Goal: Information Seeking & Learning: Learn about a topic

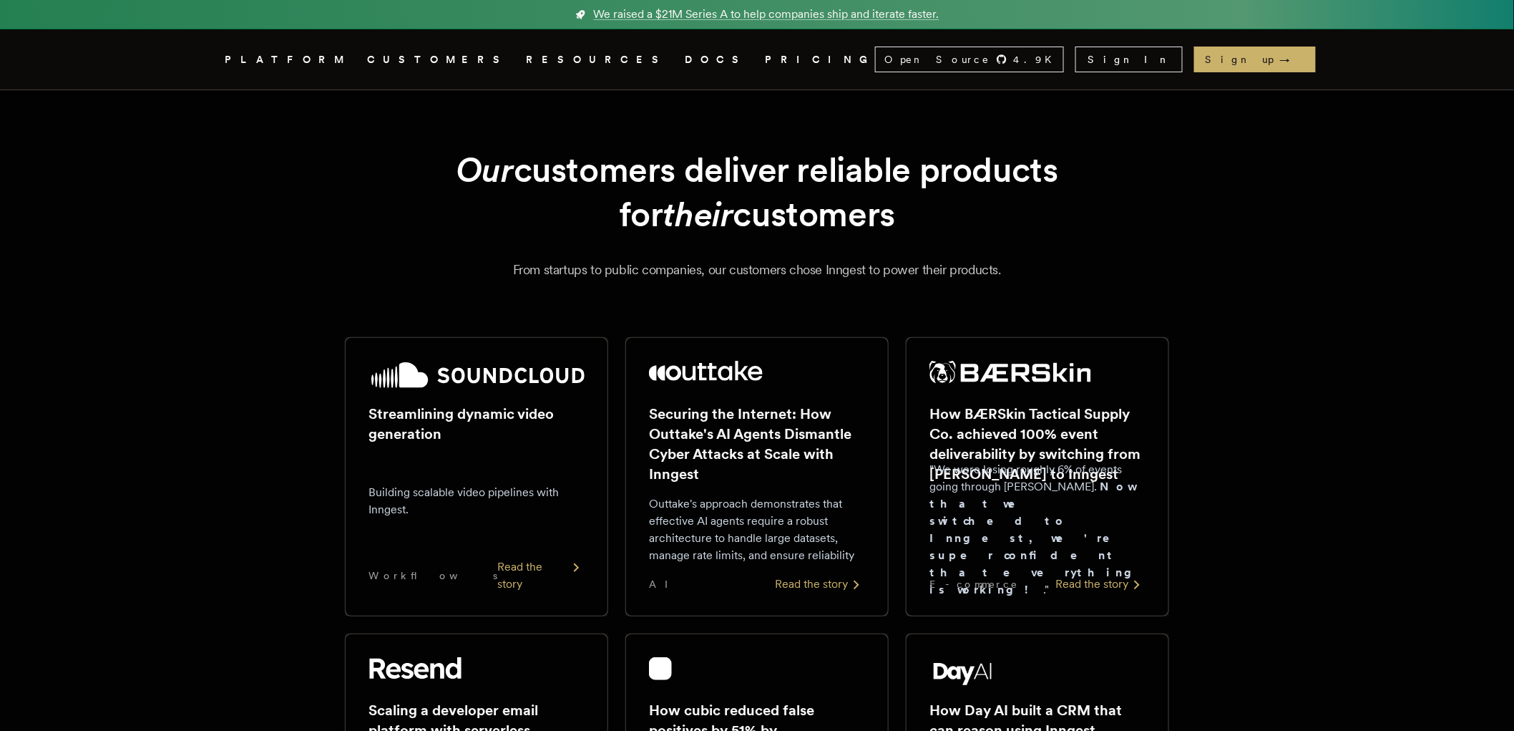
click at [685, 55] on link "DOCS" at bounding box center [716, 60] width 63 height 18
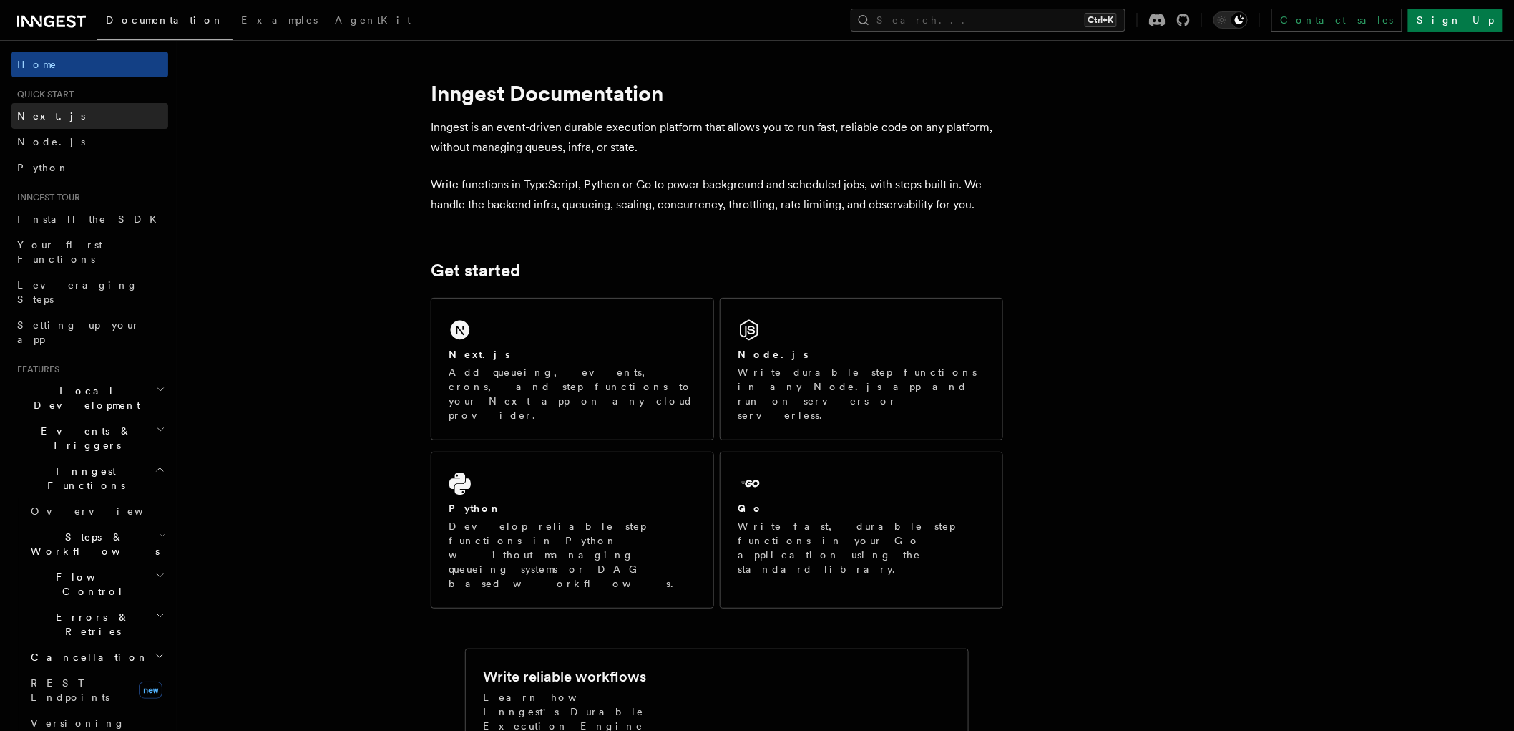
click at [91, 109] on link "Next.js" at bounding box center [89, 116] width 157 height 26
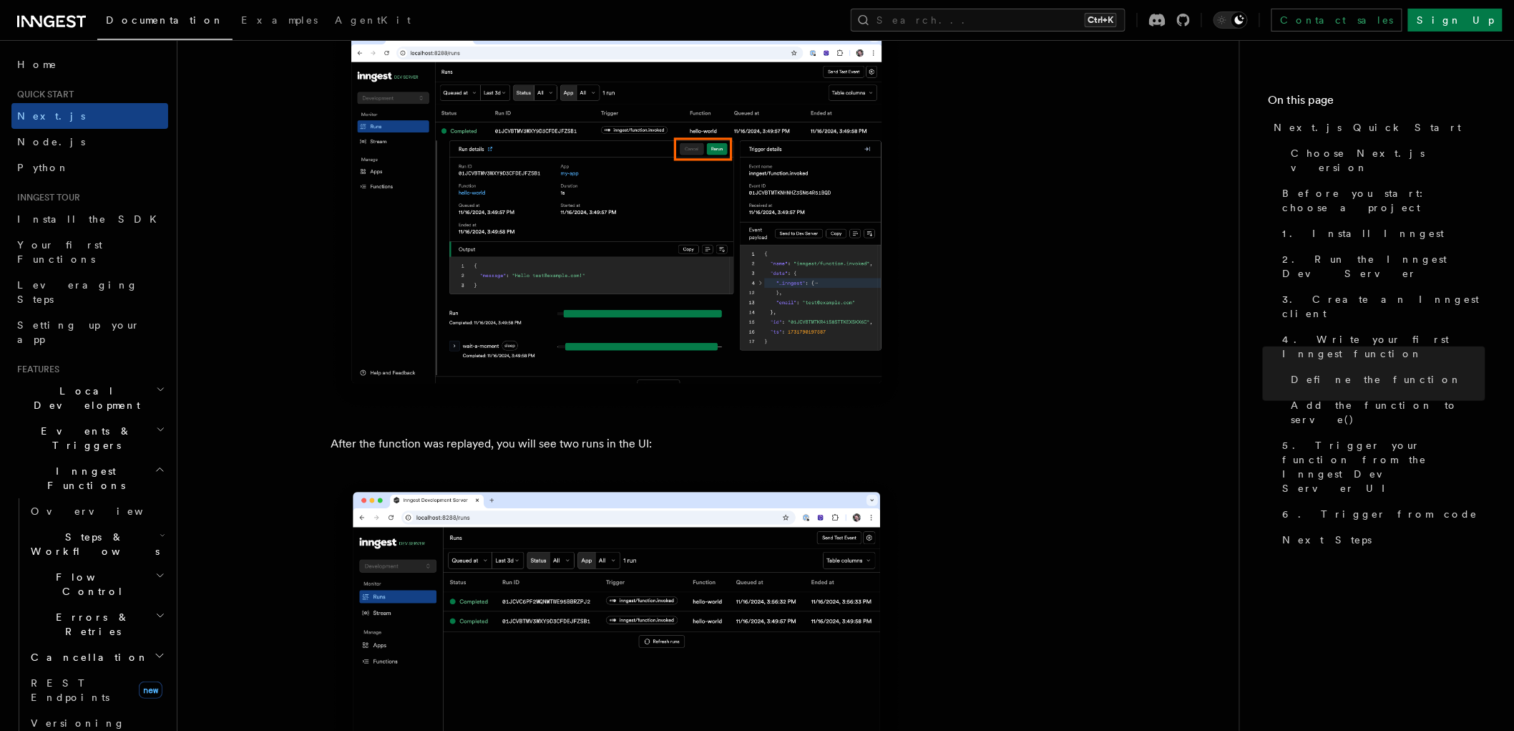
scroll to position [6361, 0]
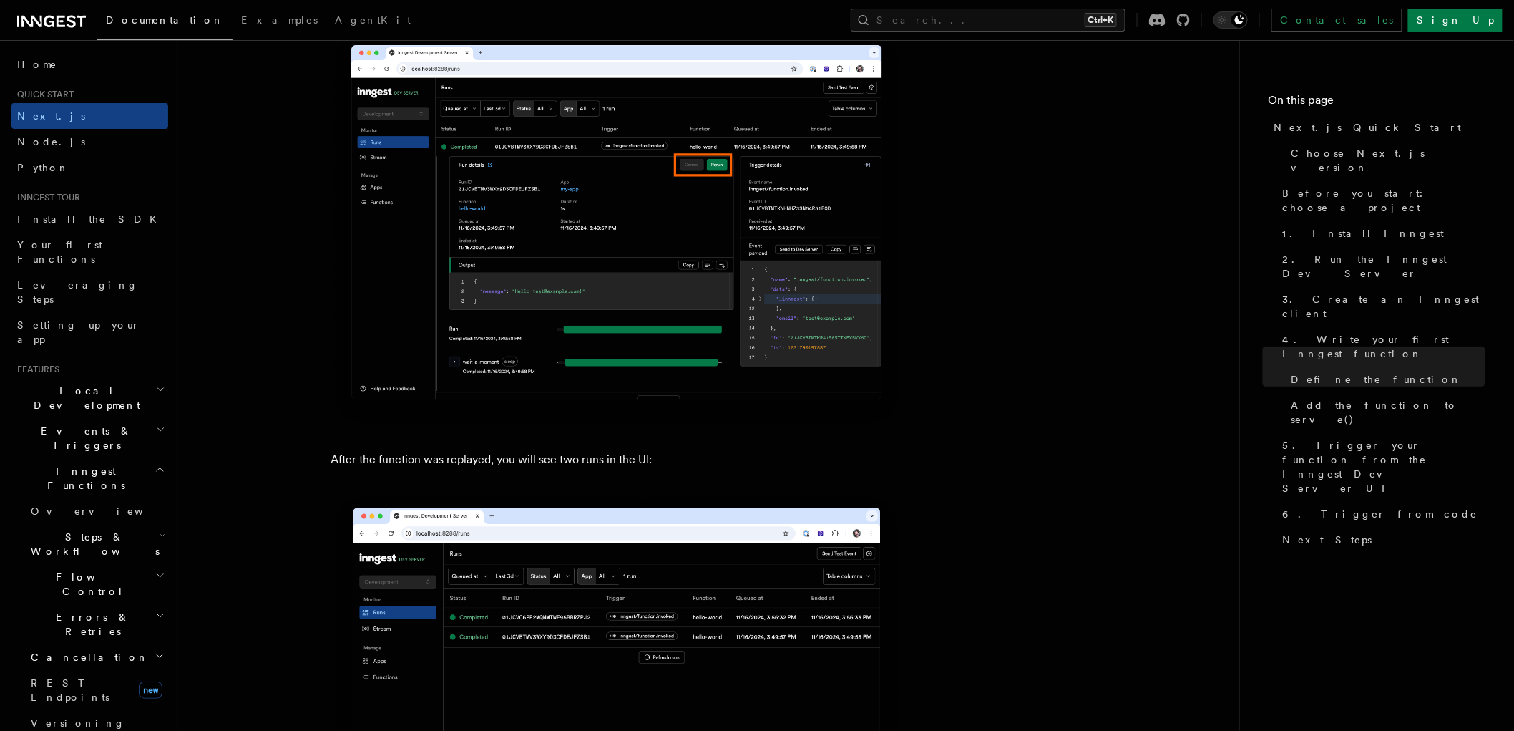
click at [611, 283] on img at bounding box center [617, 229] width 573 height 396
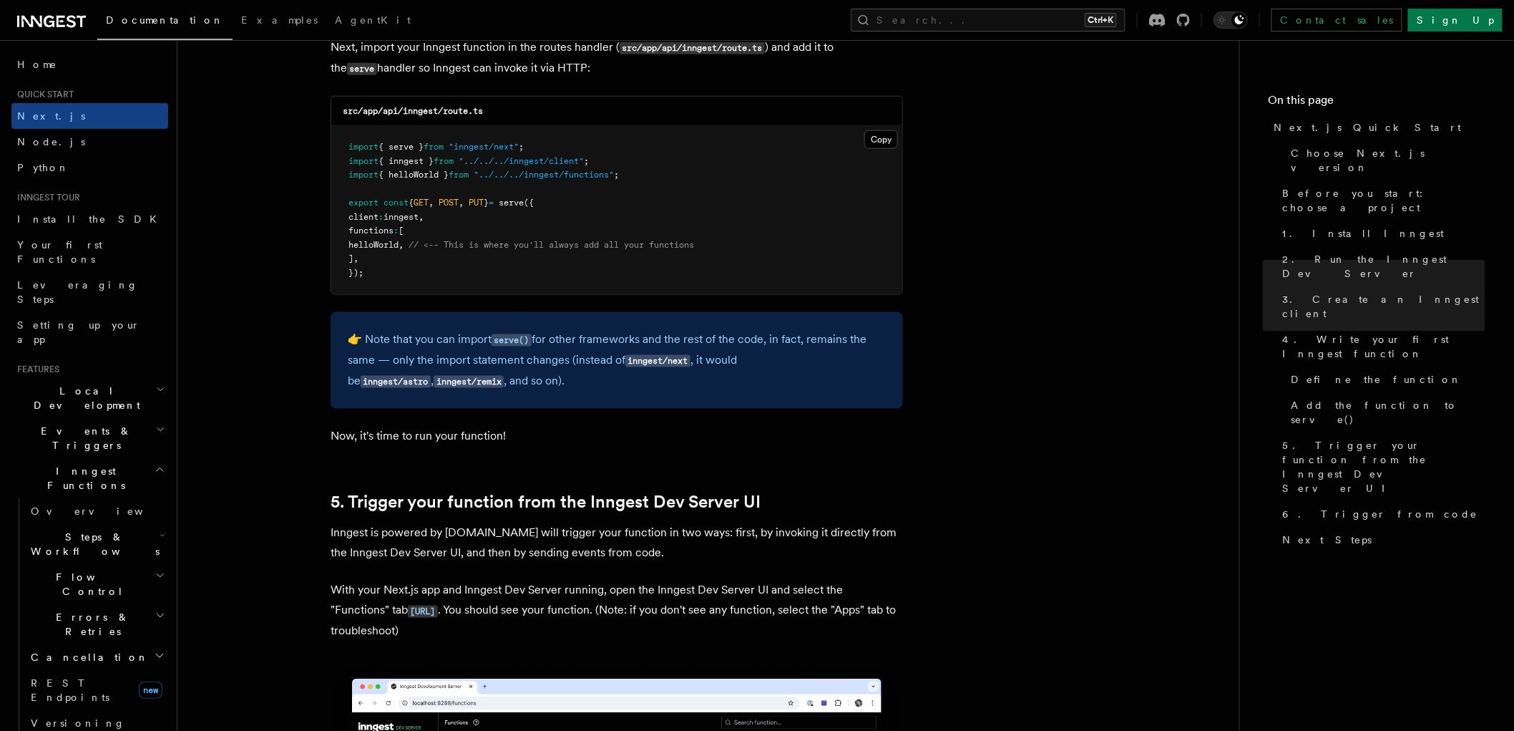
scroll to position [3976, 0]
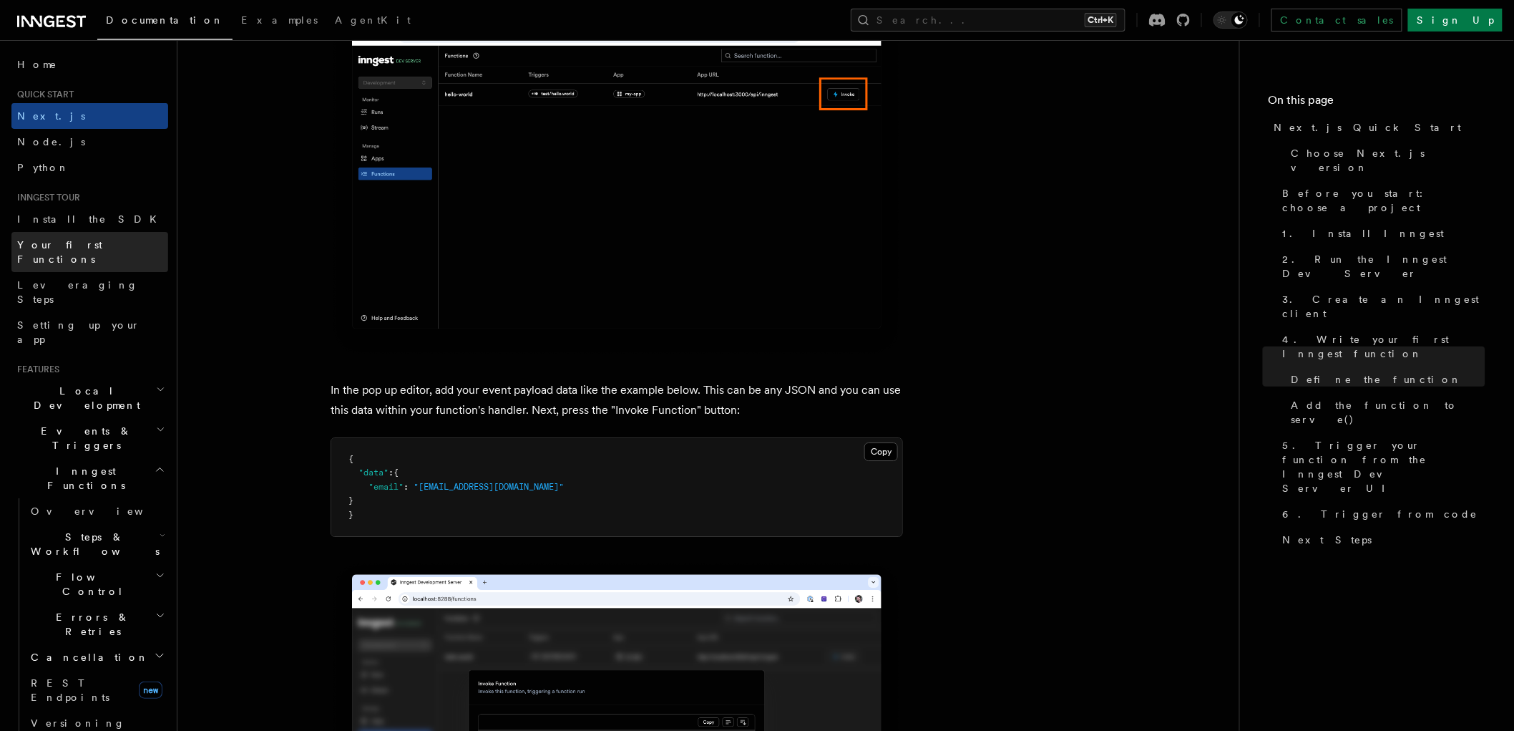
click at [105, 251] on link "Your first Functions" at bounding box center [89, 252] width 157 height 40
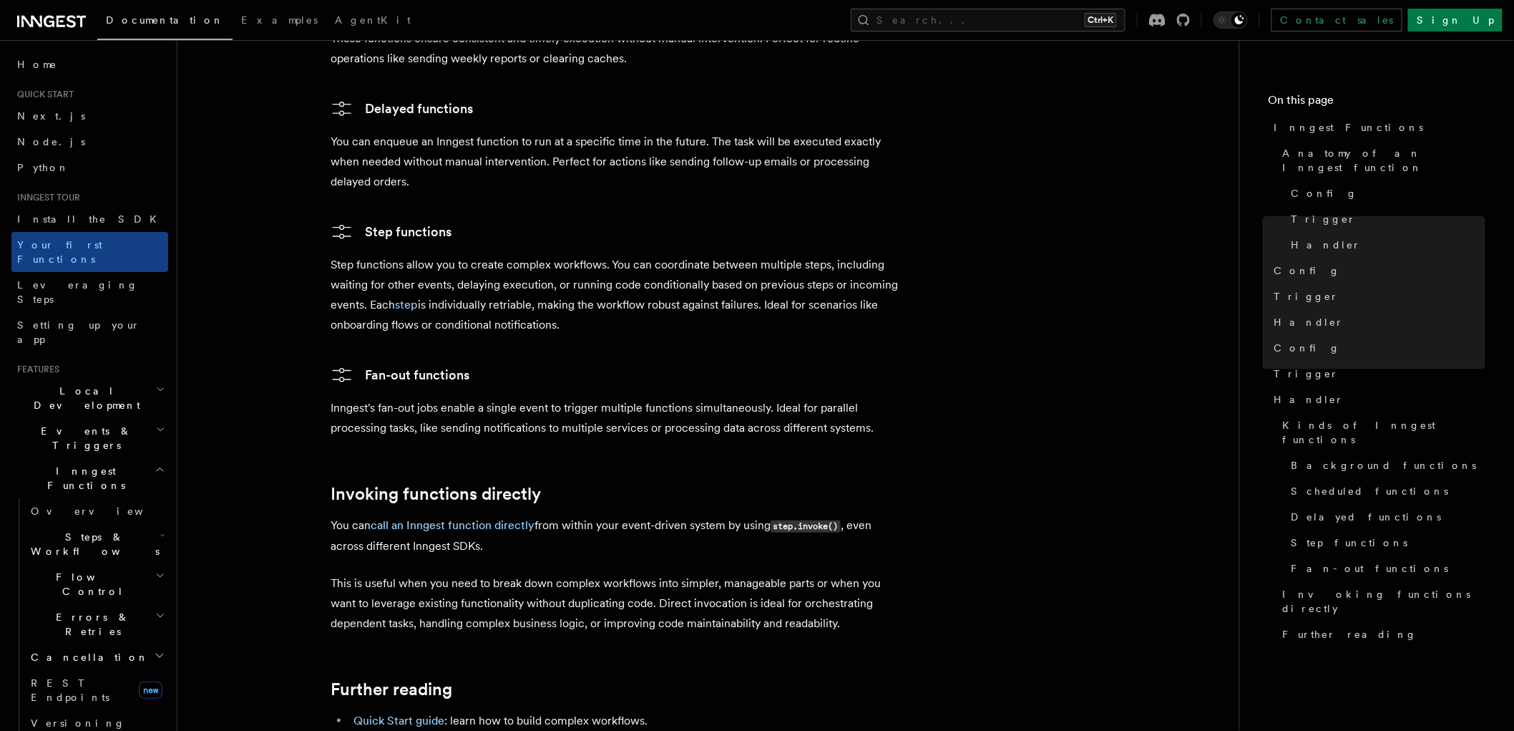
scroll to position [2778, 0]
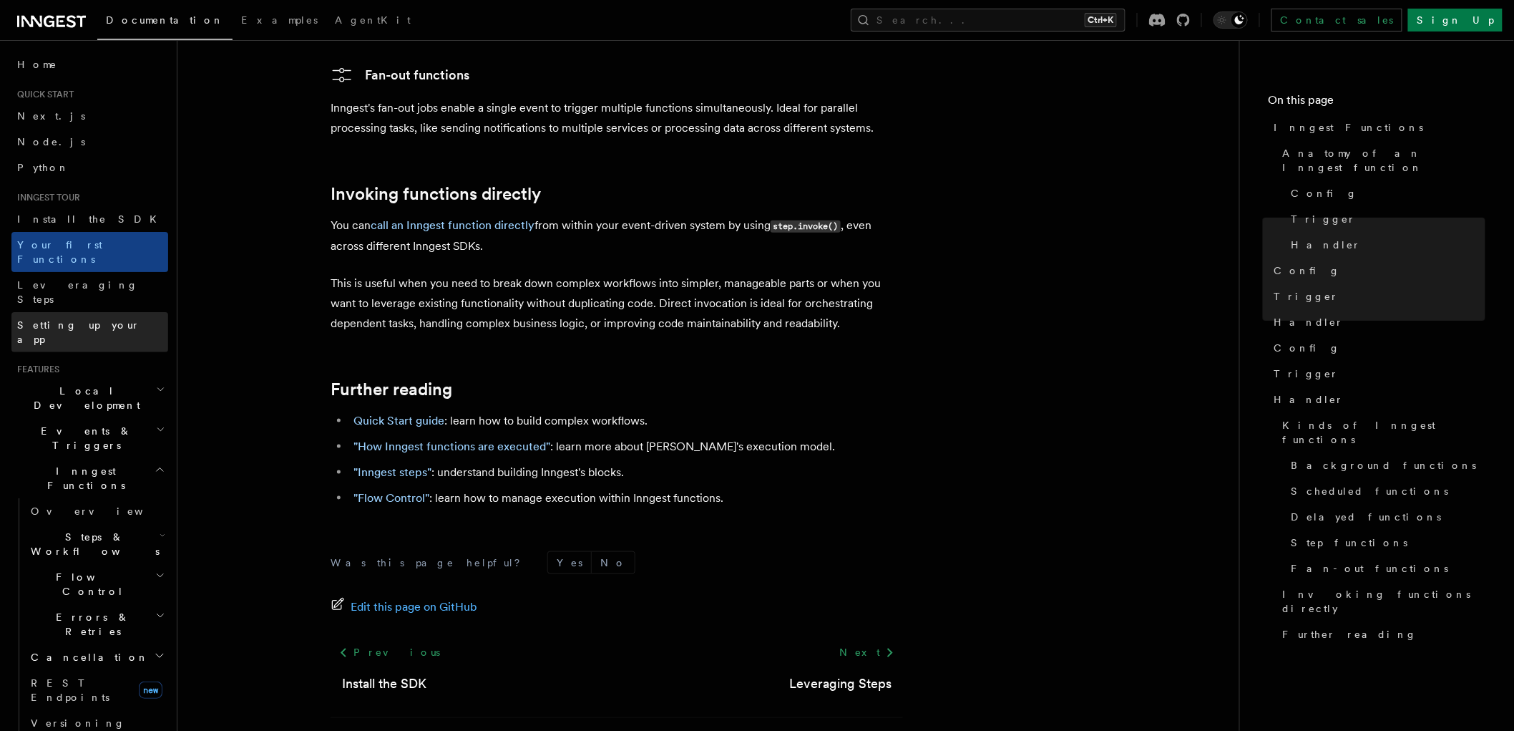
click at [72, 319] on span "Setting up your app" at bounding box center [78, 332] width 123 height 26
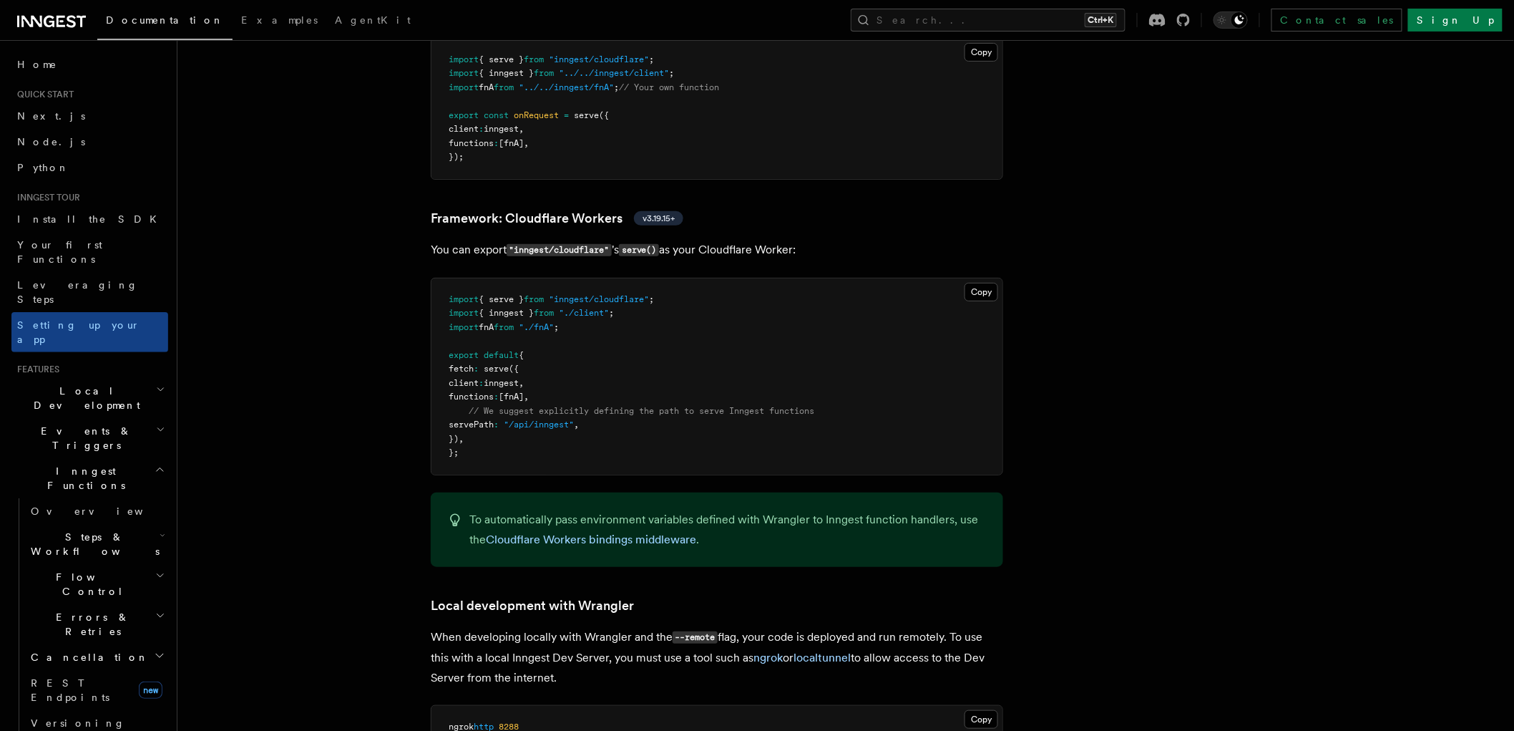
scroll to position [2386, 0]
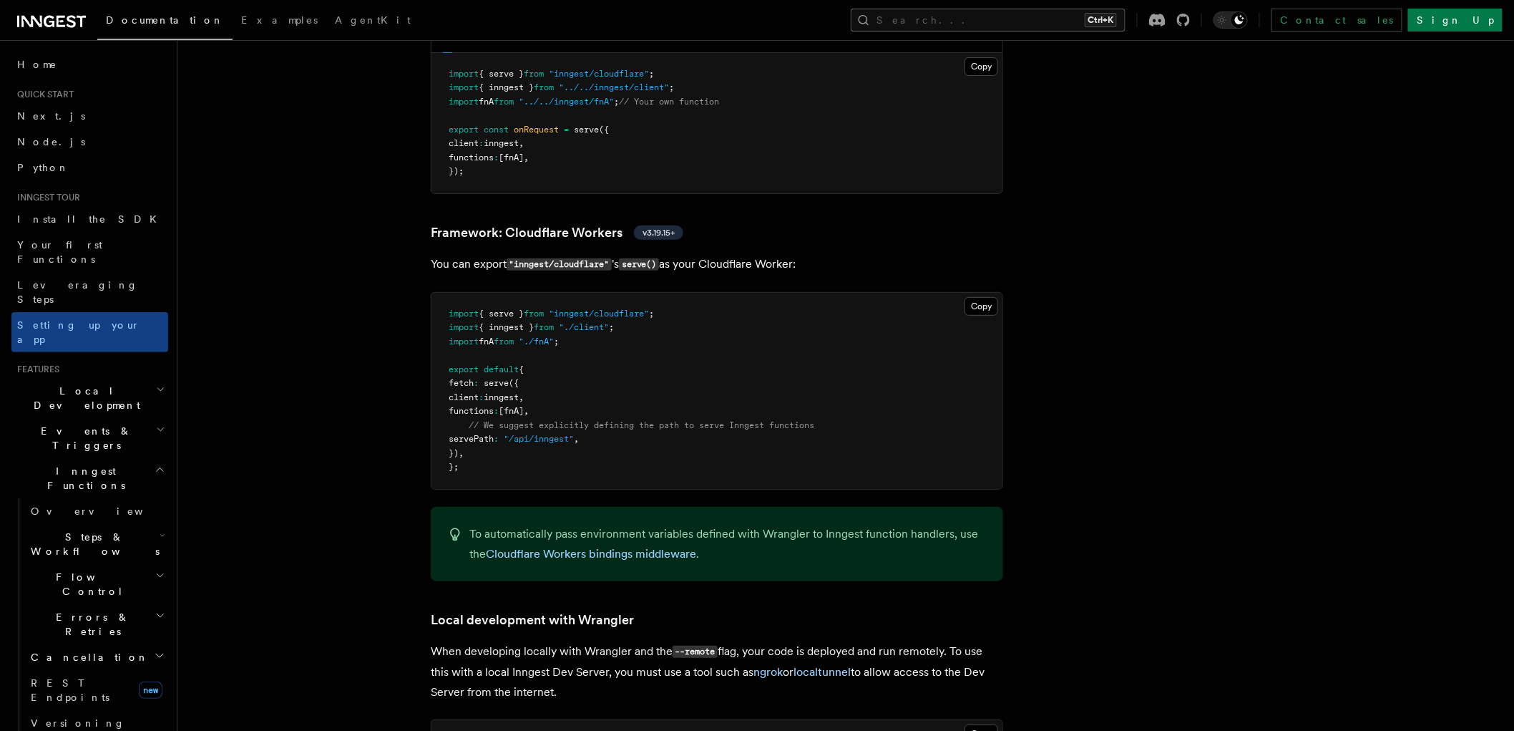
click at [1126, 16] on button "Search... Ctrl+K" at bounding box center [988, 20] width 275 height 23
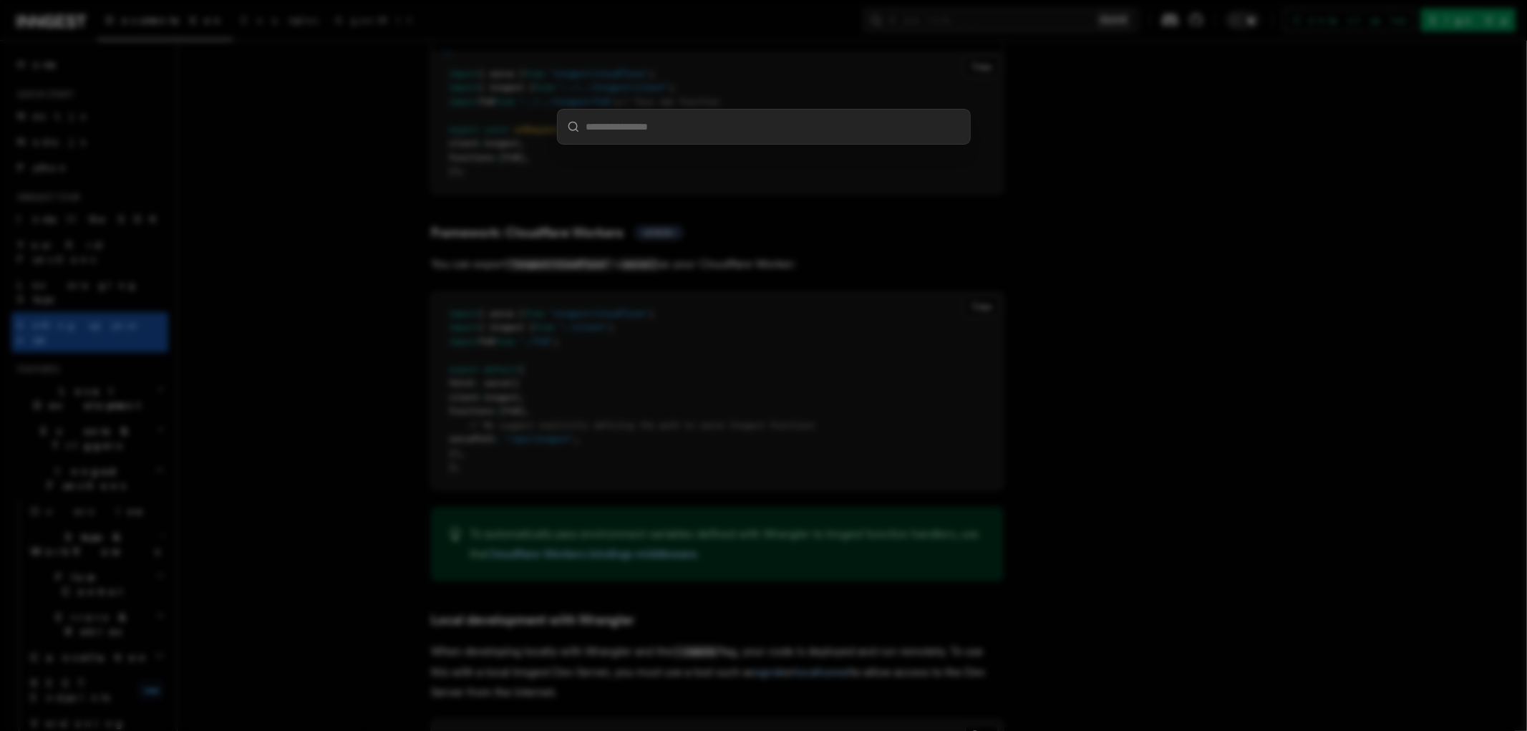
click at [760, 327] on div at bounding box center [763, 365] width 1527 height 731
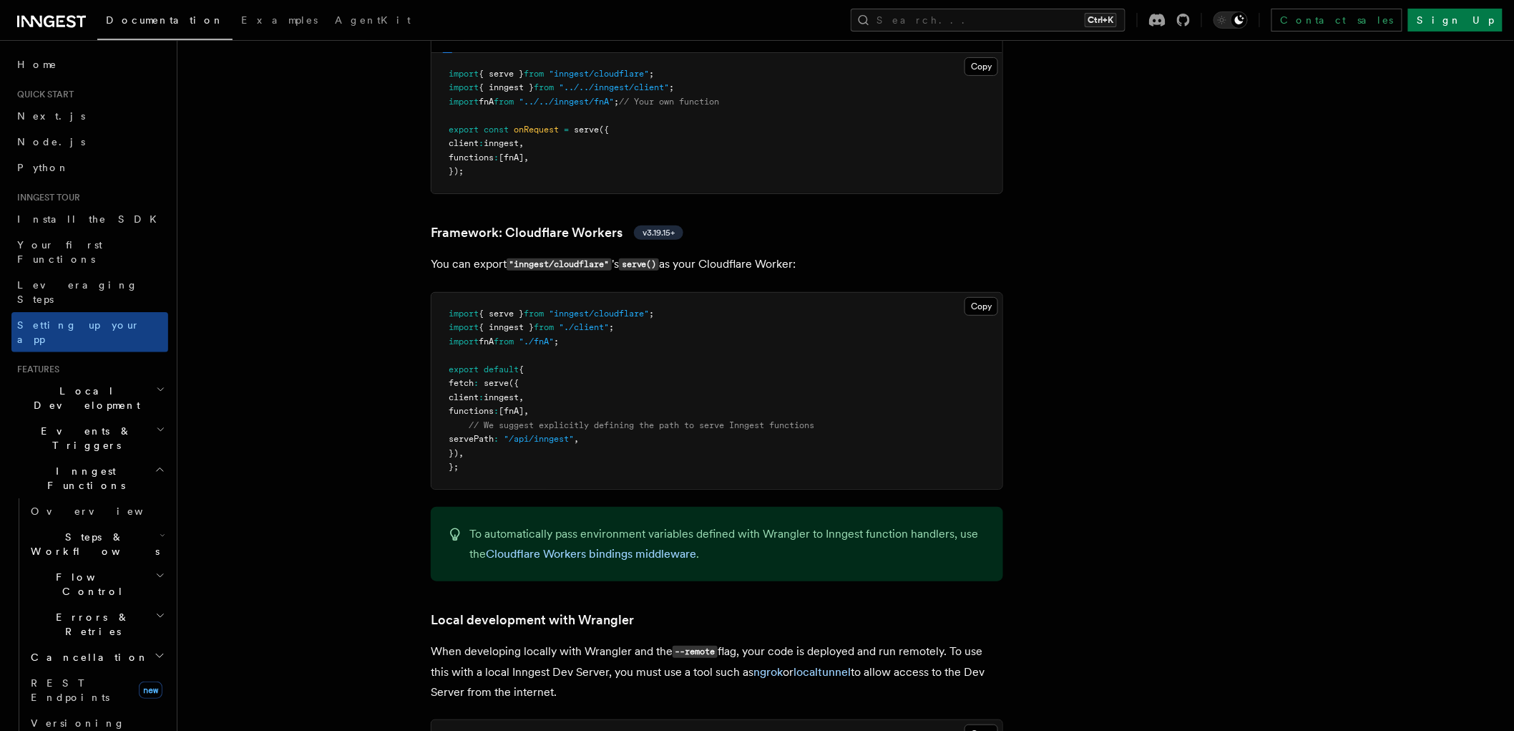
click at [56, 610] on span "Errors & Retries" at bounding box center [90, 624] width 130 height 29
click at [82, 670] on link "Retries" at bounding box center [104, 683] width 130 height 26
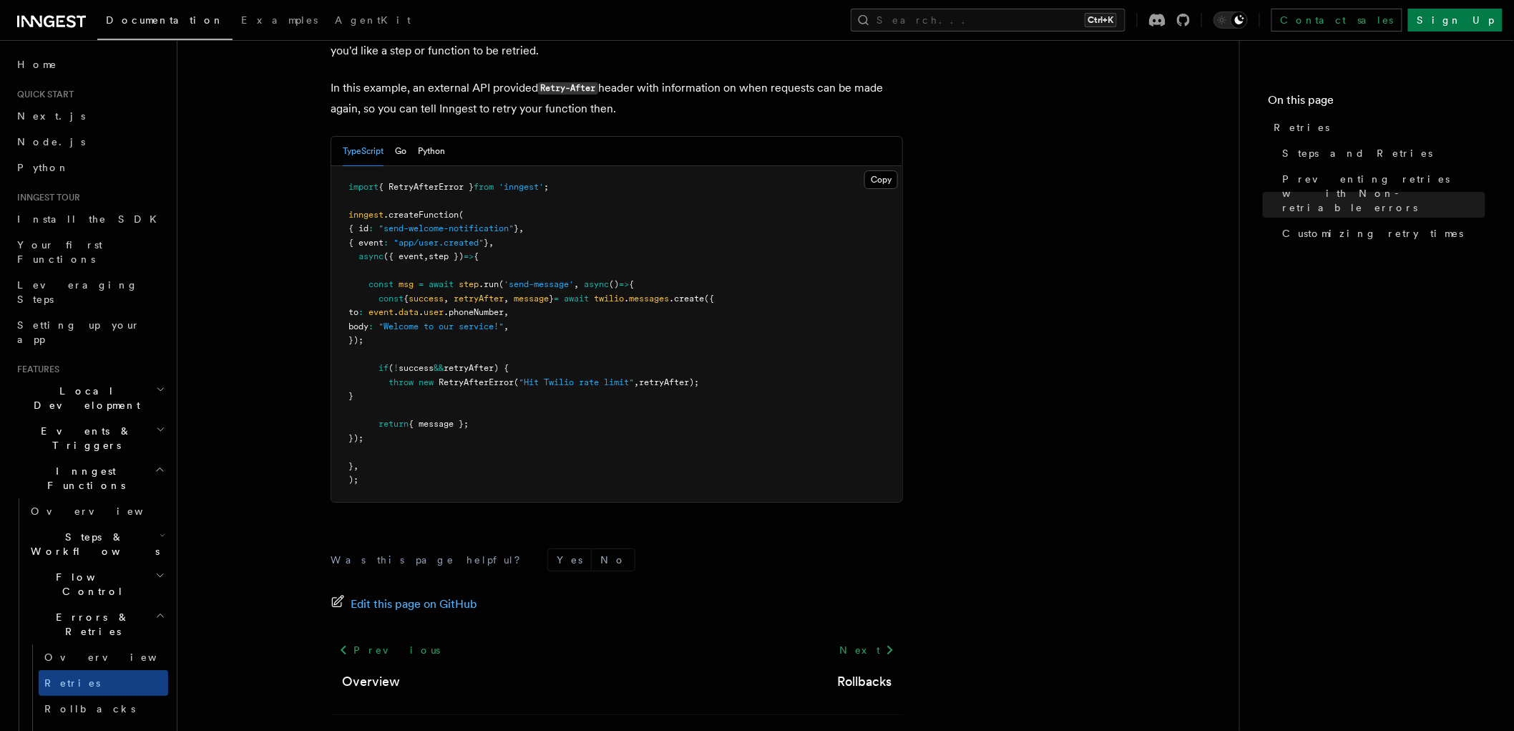
scroll to position [1985, 0]
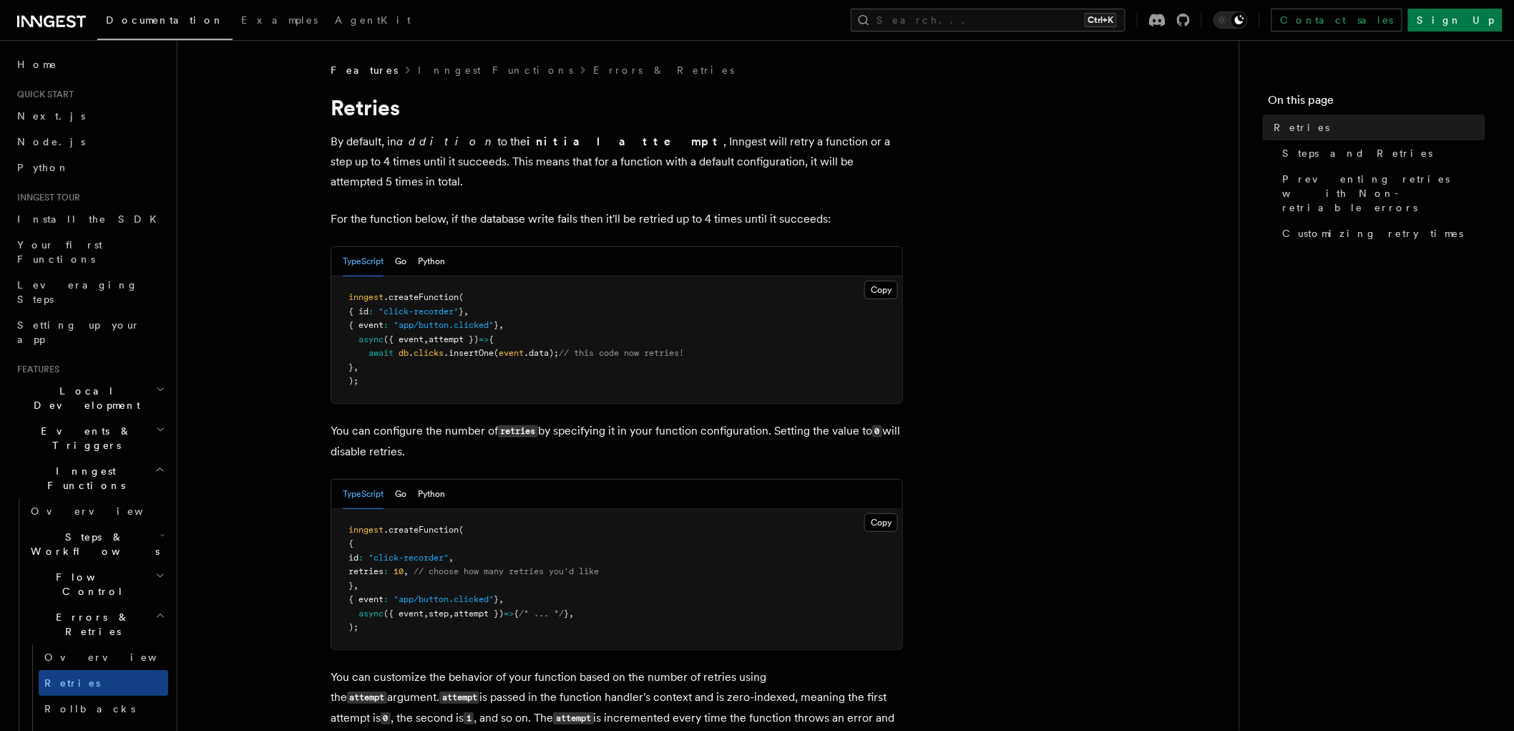
click at [132, 458] on h2 "Inngest Functions" at bounding box center [89, 478] width 157 height 40
click at [156, 424] on icon "button" at bounding box center [160, 429] width 9 height 11
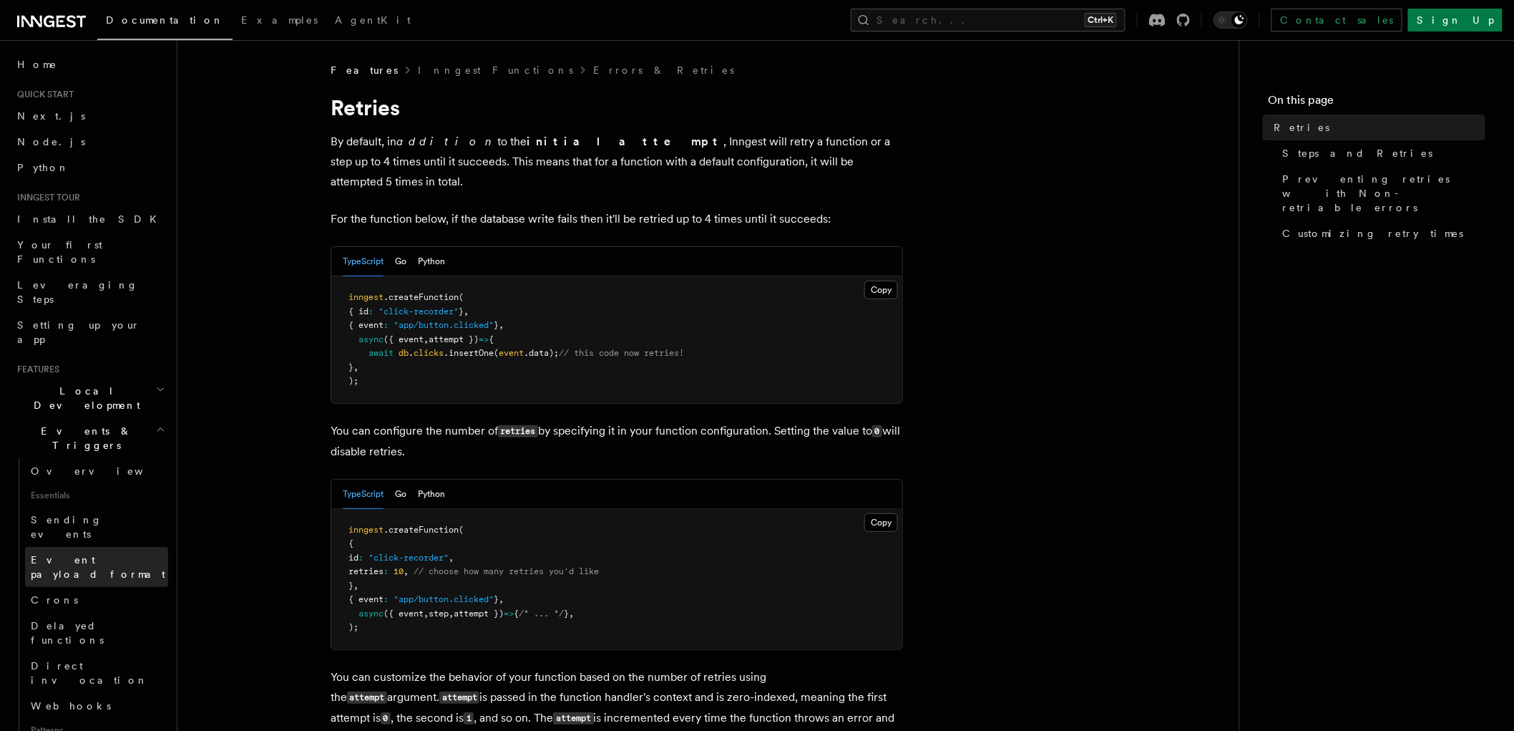
click at [80, 547] on link "Event payload format" at bounding box center [96, 567] width 143 height 40
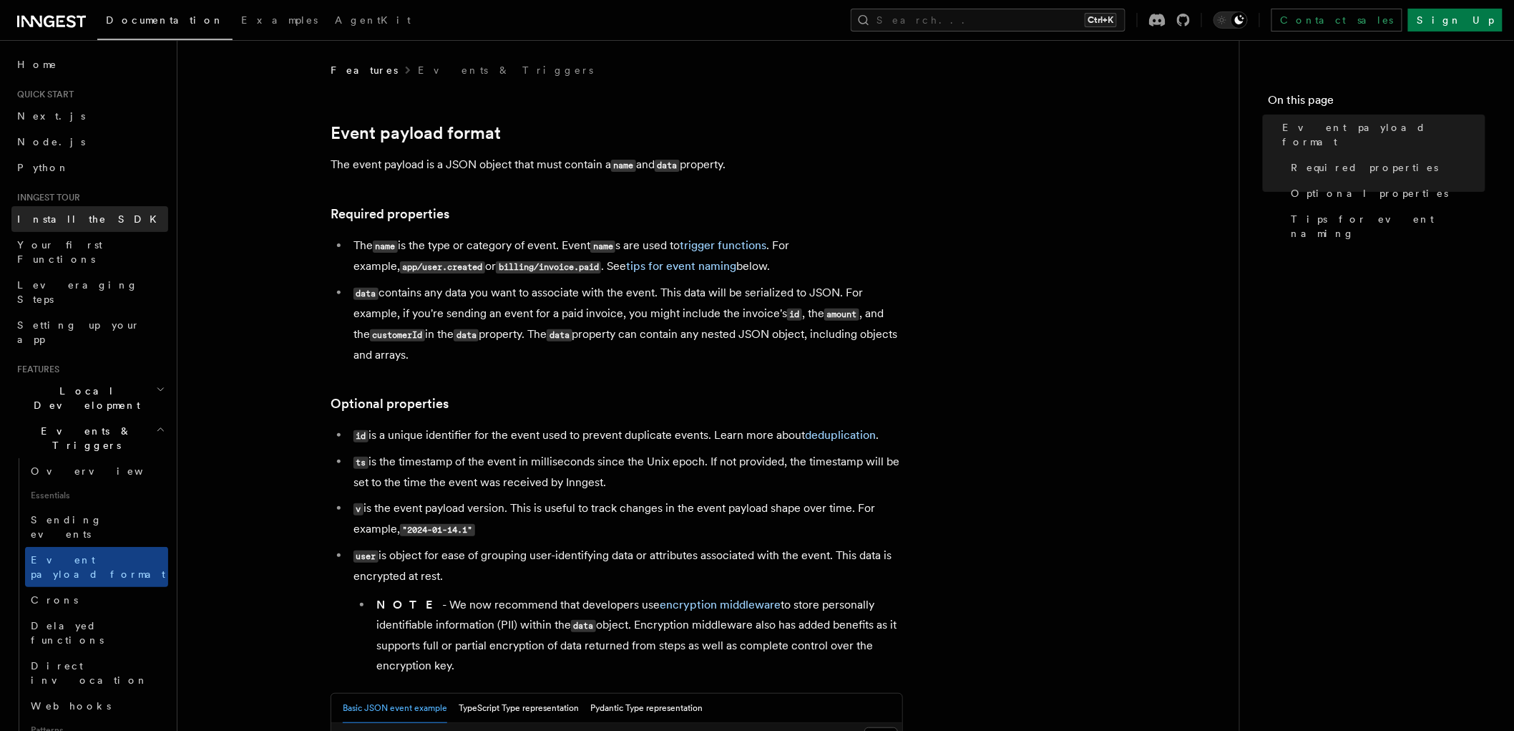
click at [77, 223] on span "Install the SDK" at bounding box center [91, 218] width 148 height 11
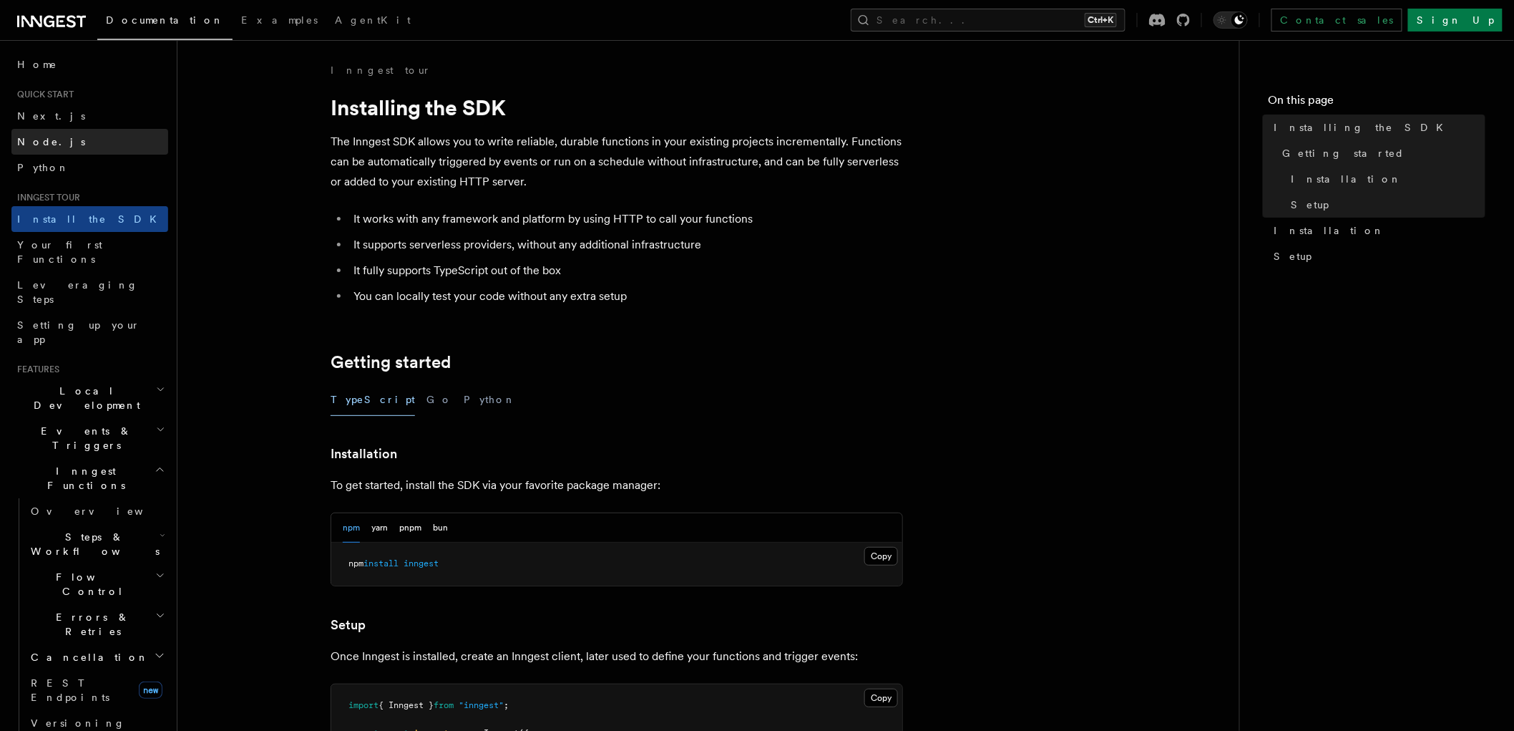
click at [68, 135] on link "Node.js" at bounding box center [89, 142] width 157 height 26
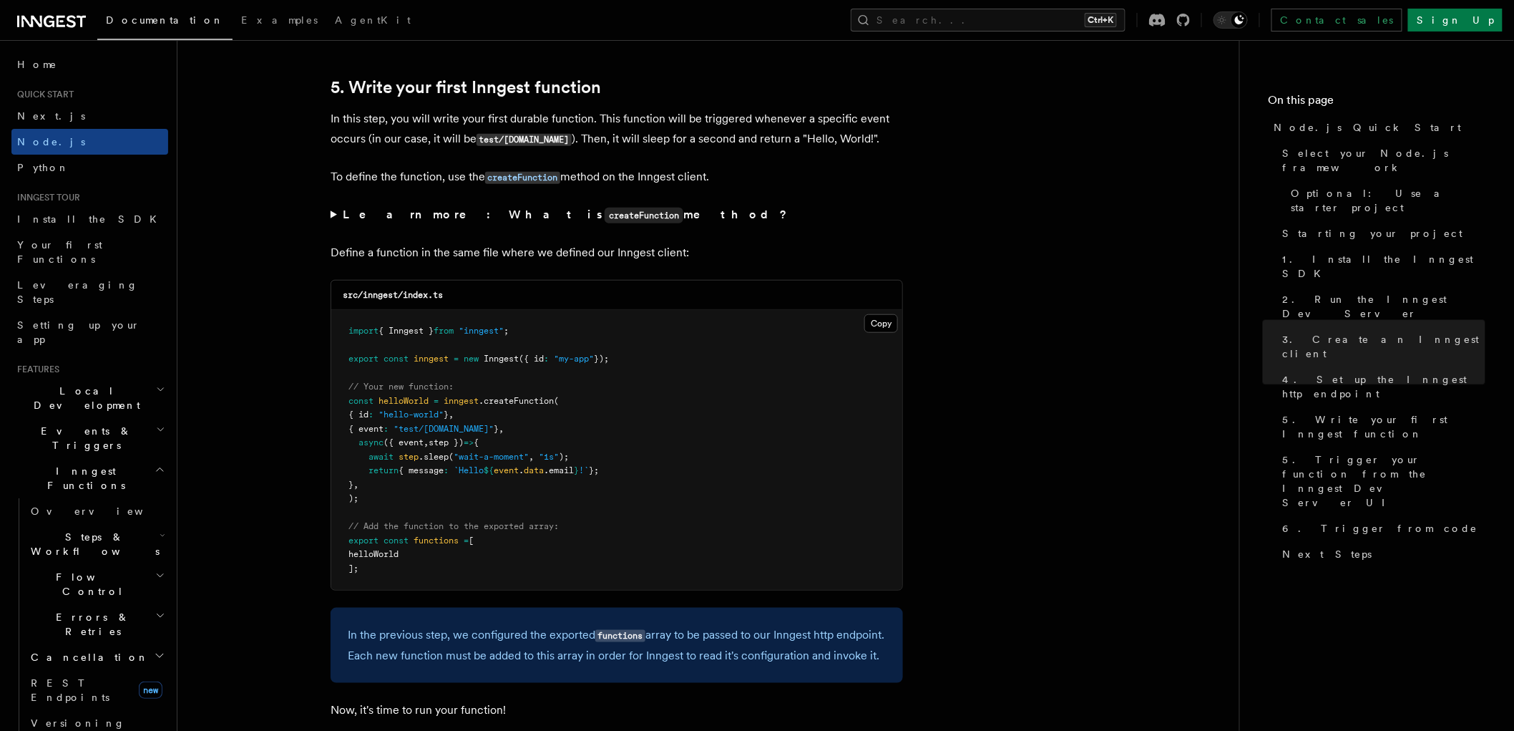
scroll to position [2650, 0]
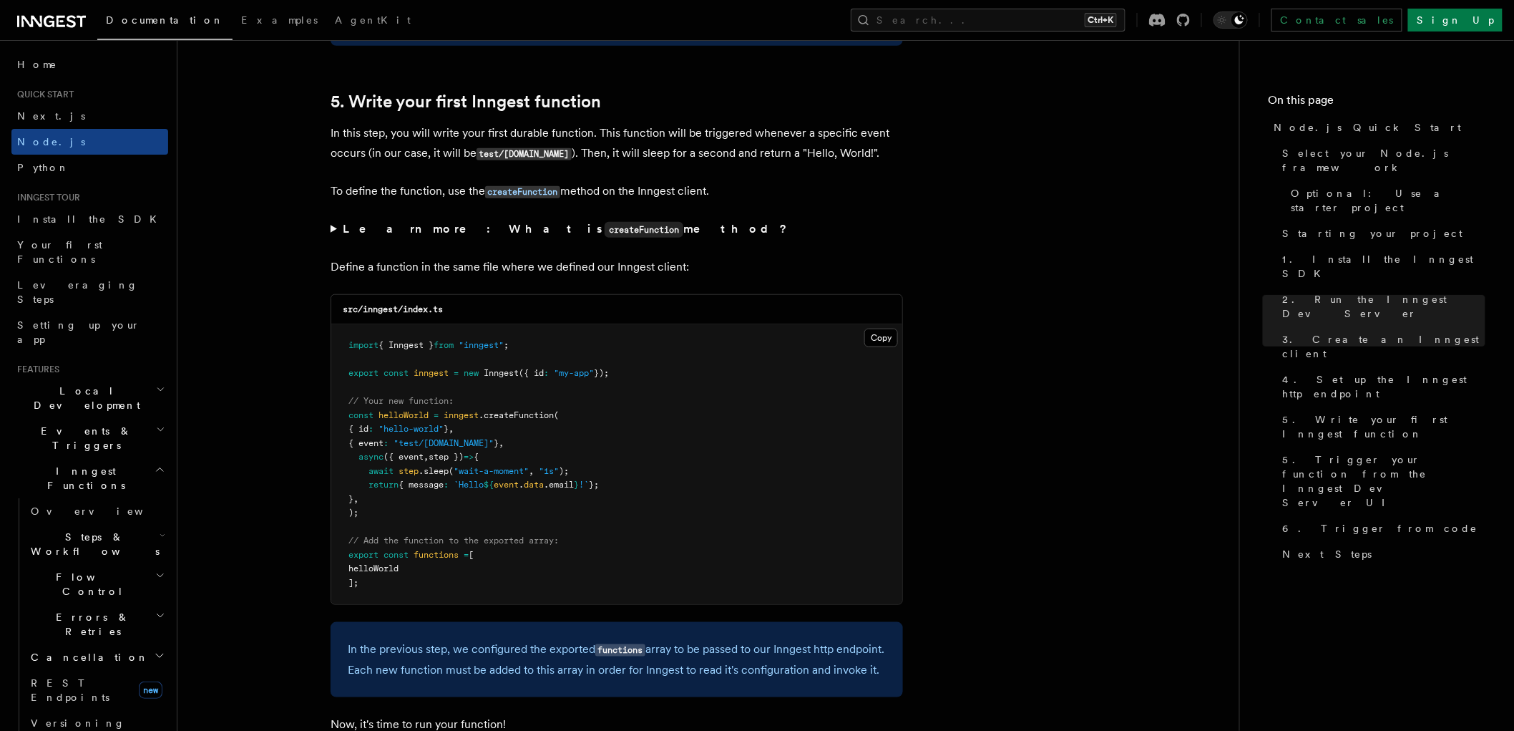
drag, startPoint x: 340, startPoint y: 346, endPoint x: 526, endPoint y: 553, distance: 278.8
click at [526, 553] on pre "import { Inngest } from "inngest" ; export const inngest = new Inngest ({ id : …" at bounding box center [616, 464] width 571 height 280
click at [89, 61] on link "Home" at bounding box center [89, 65] width 157 height 26
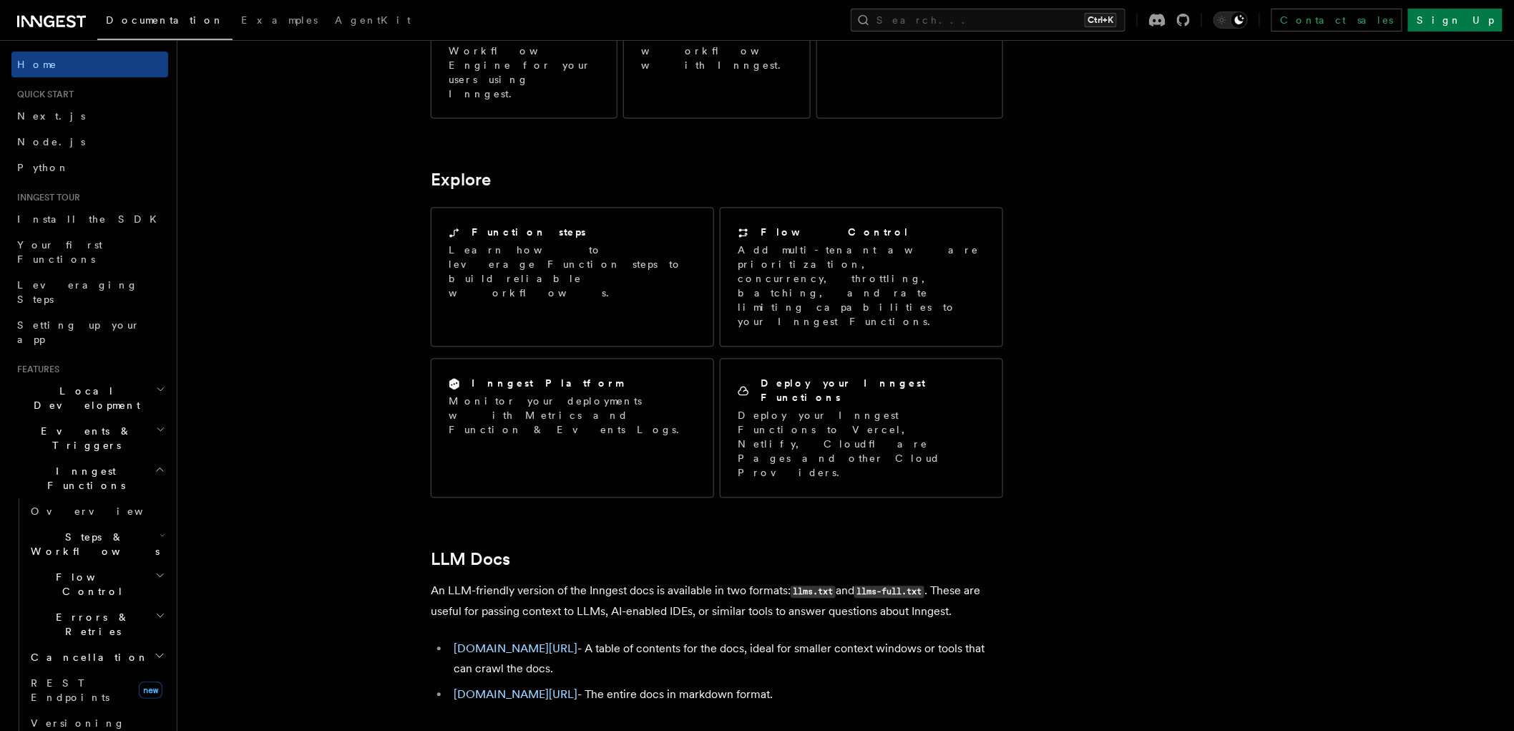
scroll to position [1096, 0]
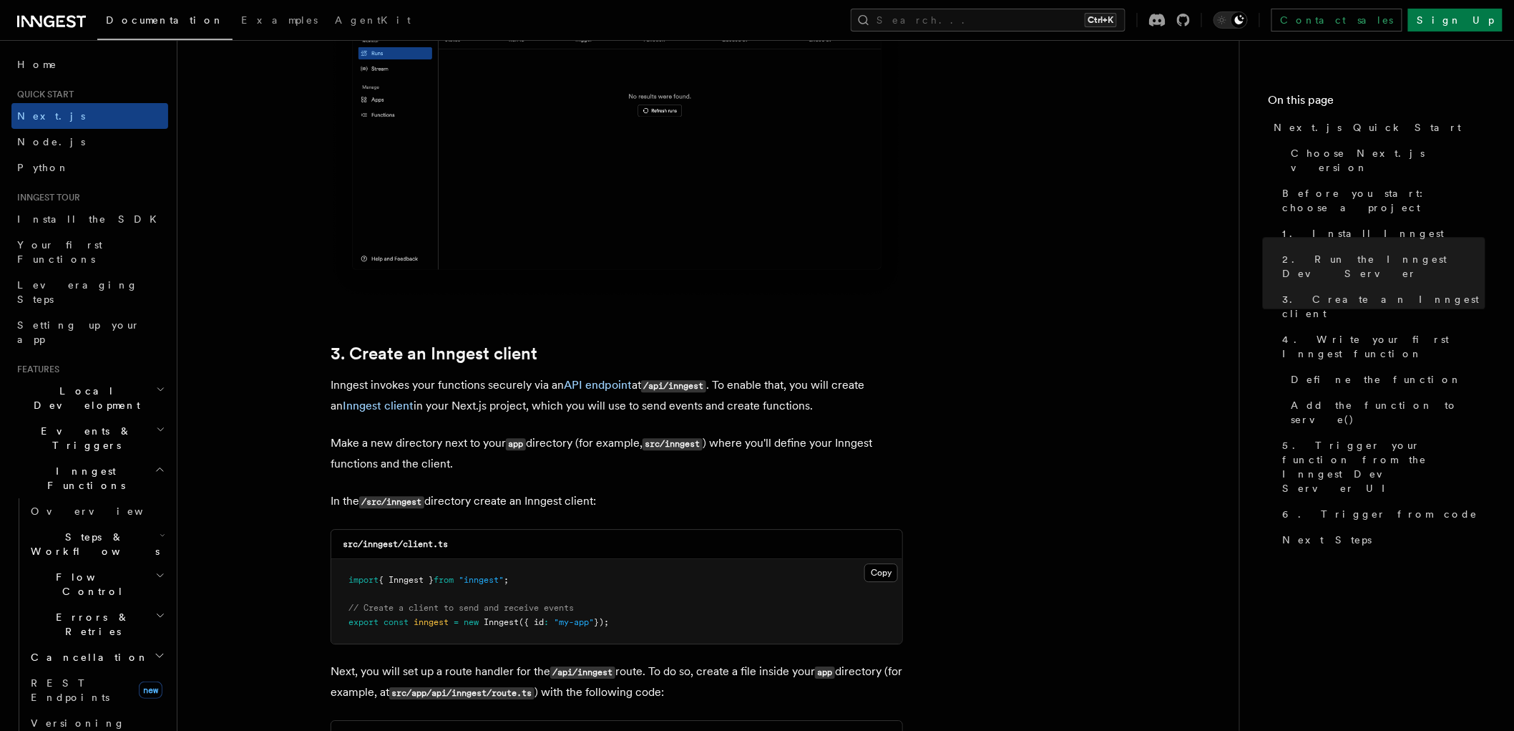
scroll to position [1060, 0]
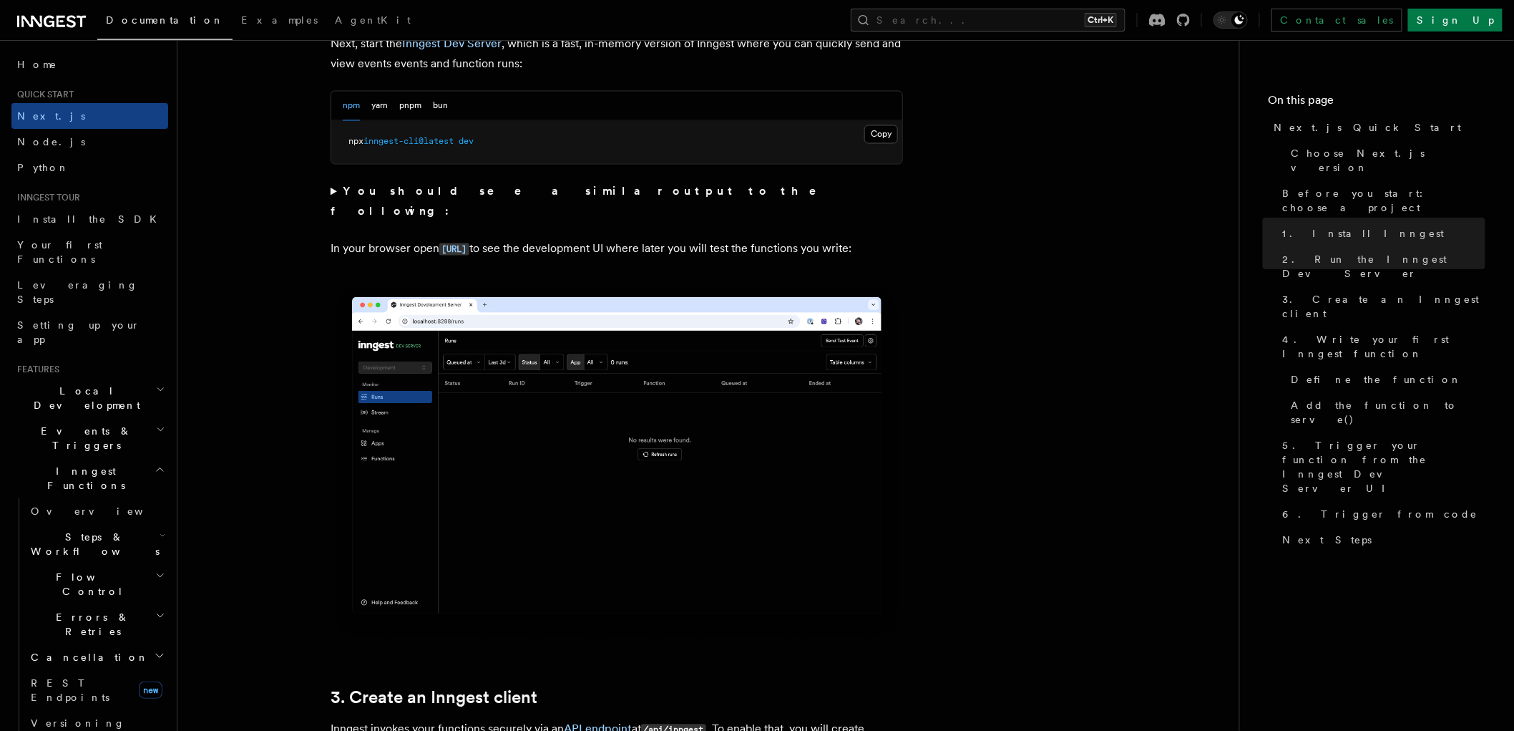
click at [655, 413] on img at bounding box center [617, 463] width 573 height 360
